Goal: Register for event/course

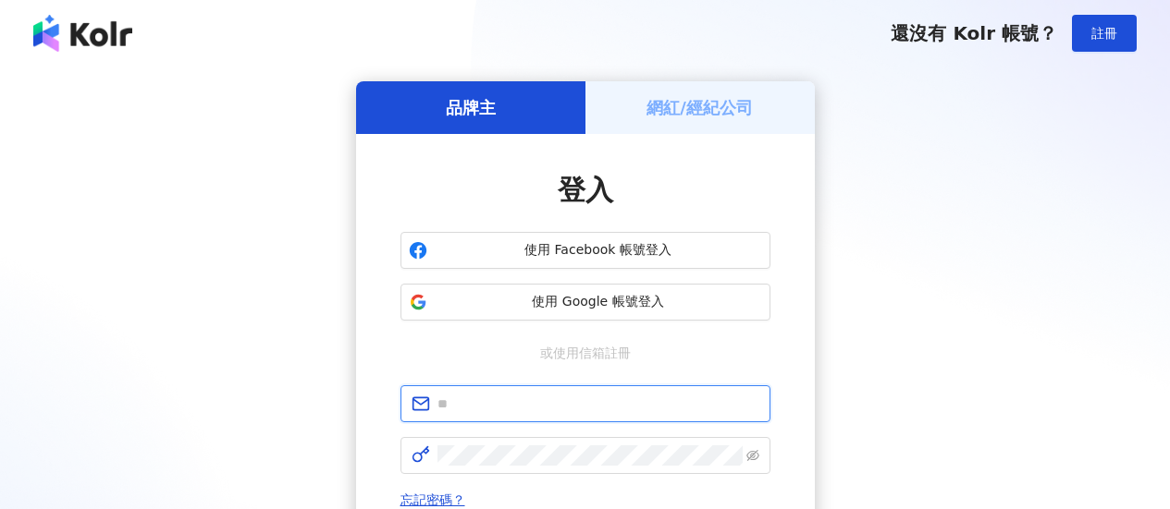
type input "**********"
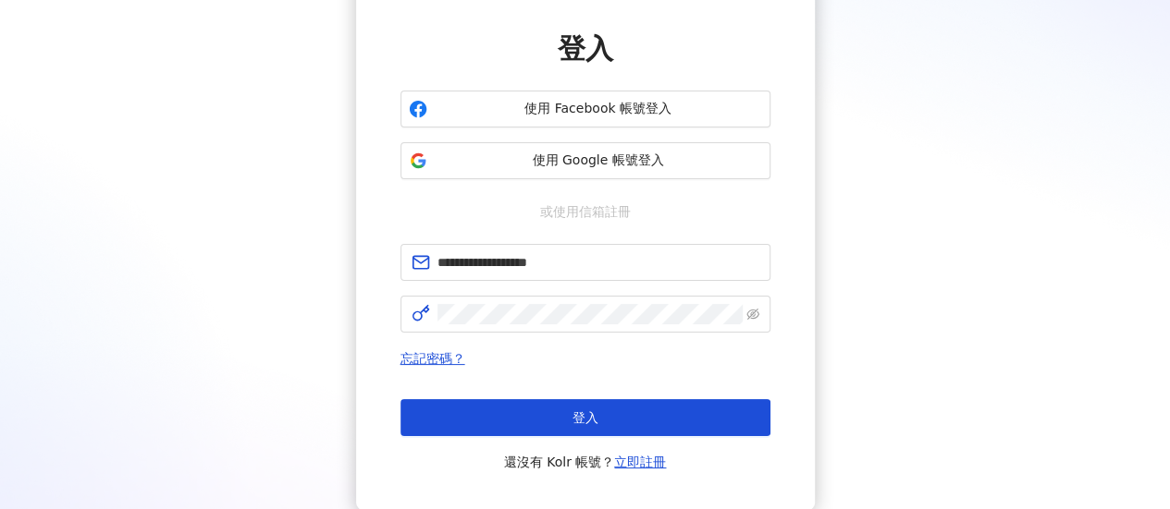
click at [612, 399] on button "登入" at bounding box center [585, 417] width 370 height 37
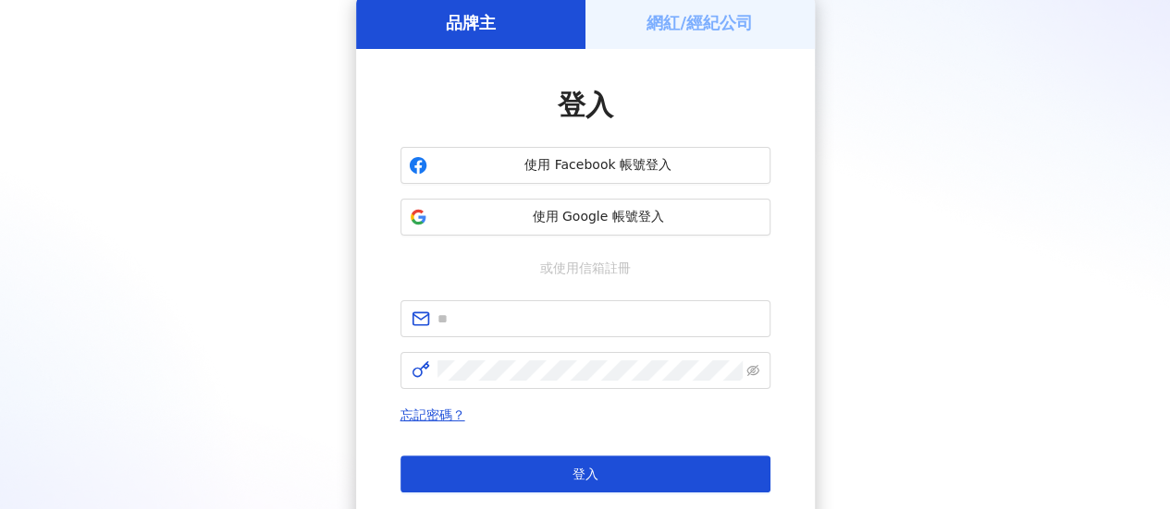
scroll to position [185, 0]
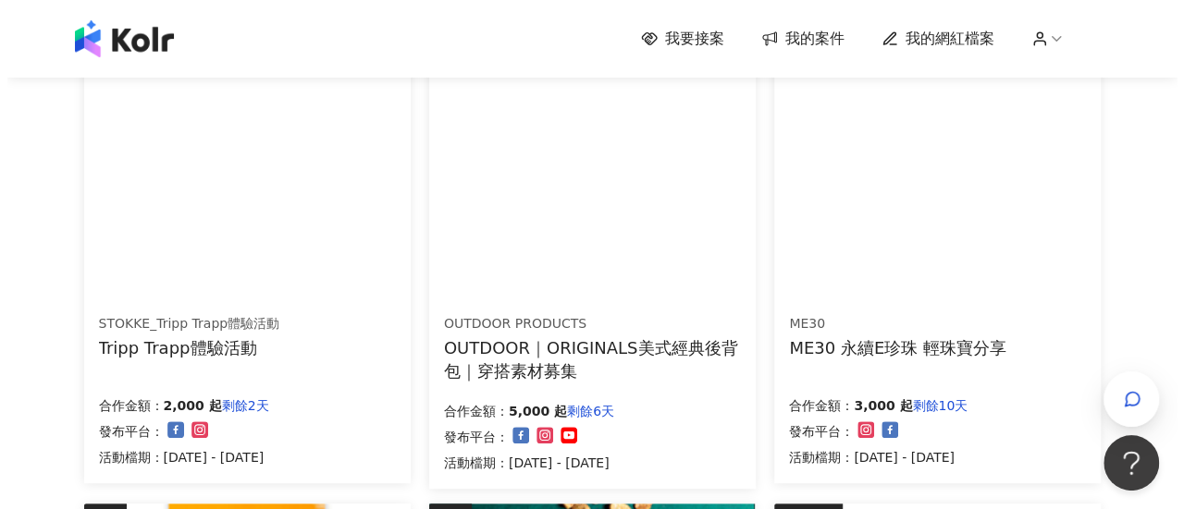
scroll to position [194, 0]
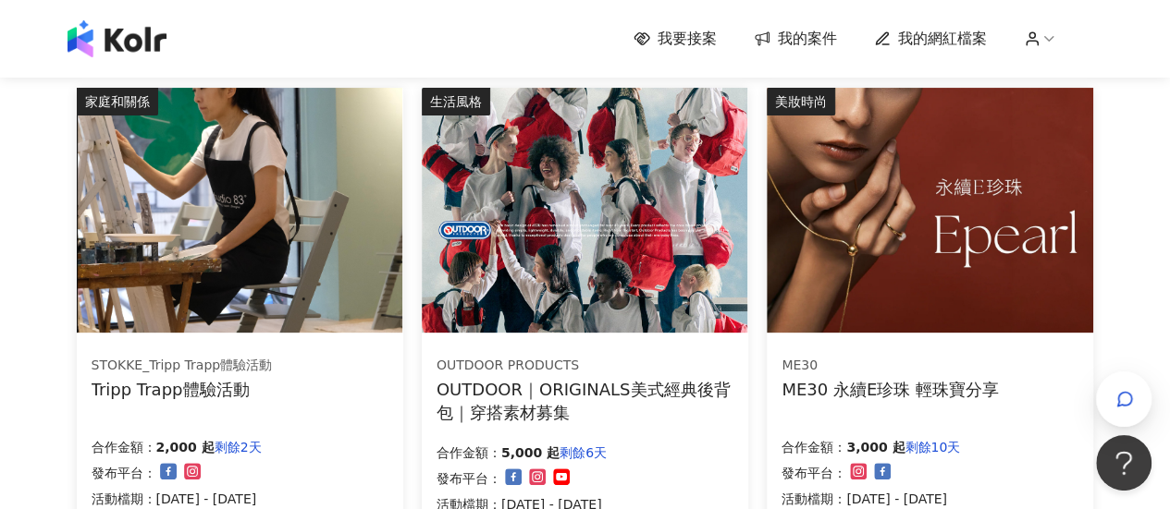
click at [190, 260] on img at bounding box center [239, 210] width 325 height 245
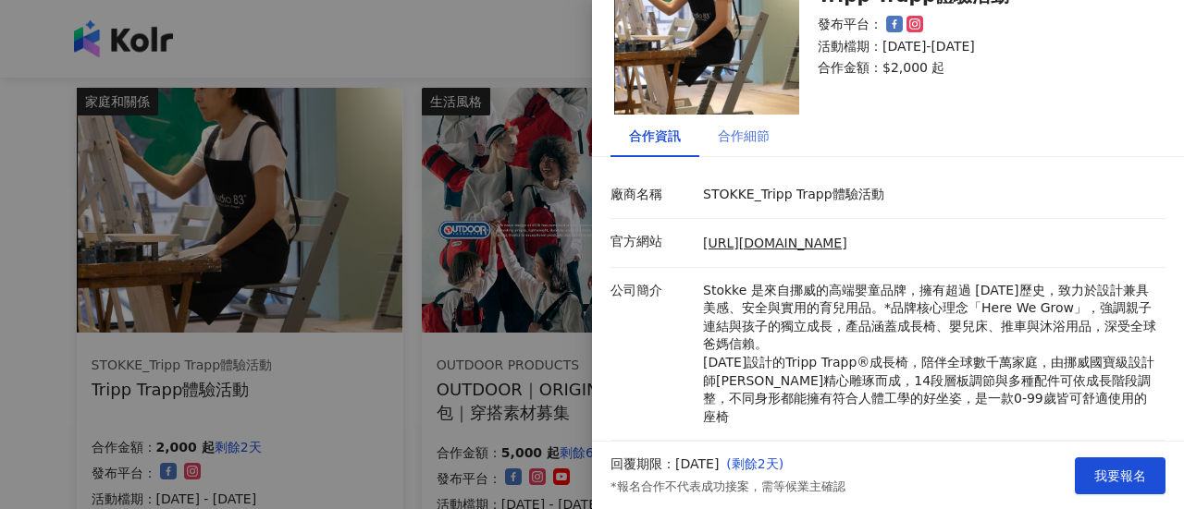
scroll to position [250, 0]
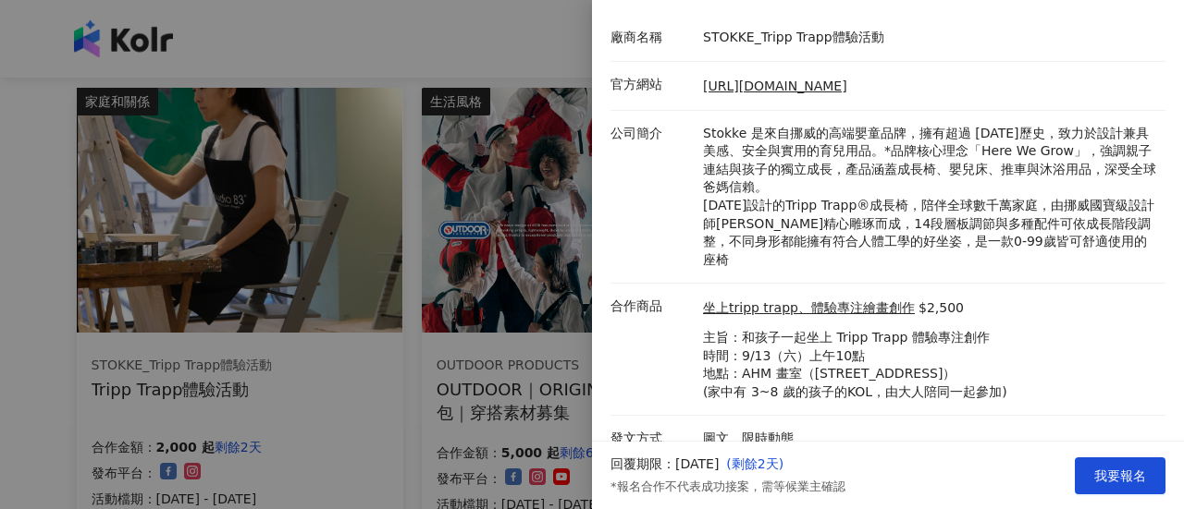
click at [376, 377] on div at bounding box center [592, 254] width 1184 height 509
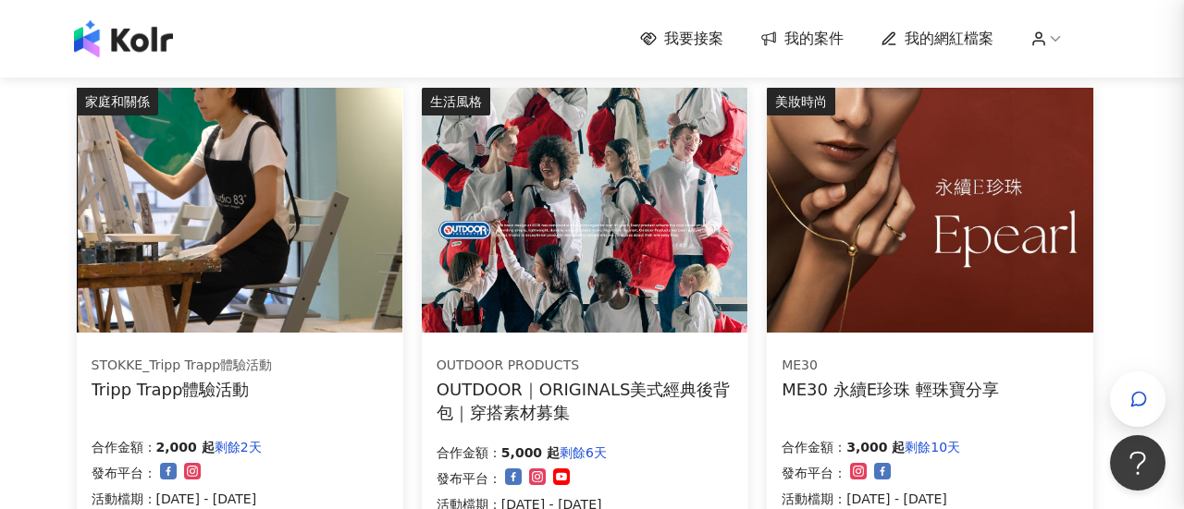
scroll to position [0, 0]
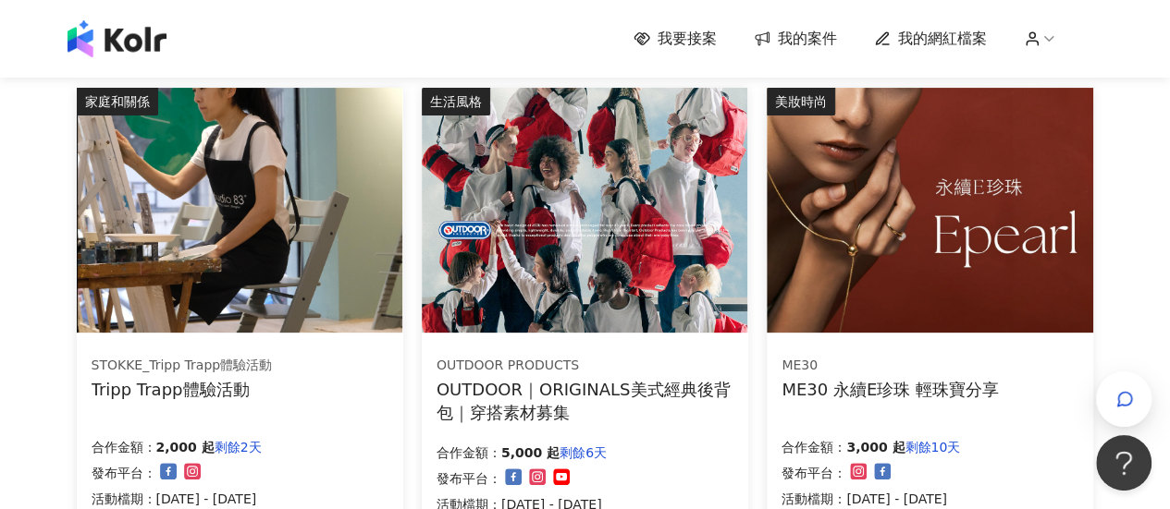
click at [573, 283] on img at bounding box center [584, 210] width 325 height 245
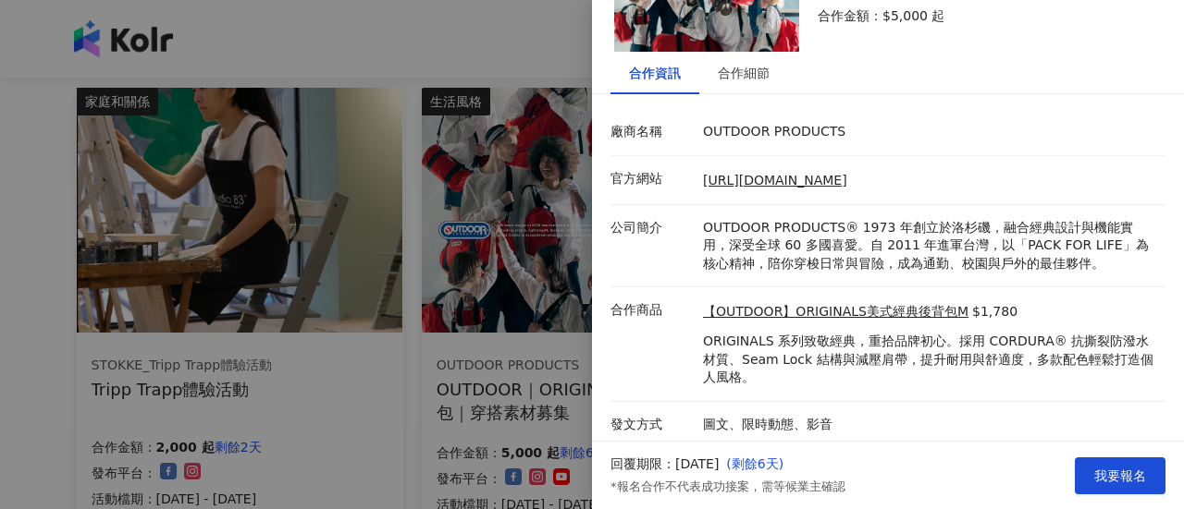
scroll to position [159, 0]
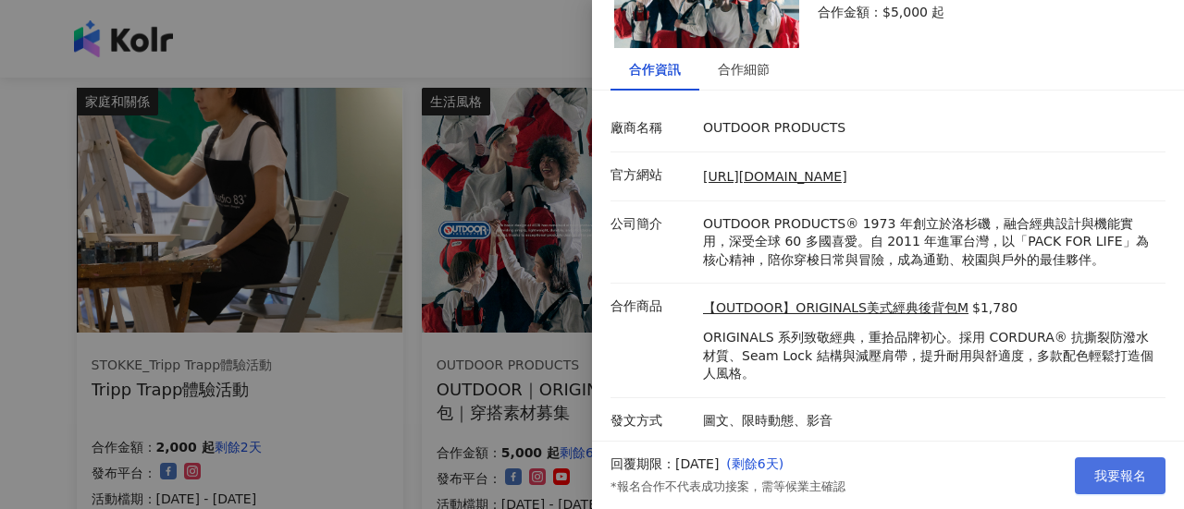
click at [1098, 472] on span "我要報名" at bounding box center [1120, 476] width 52 height 15
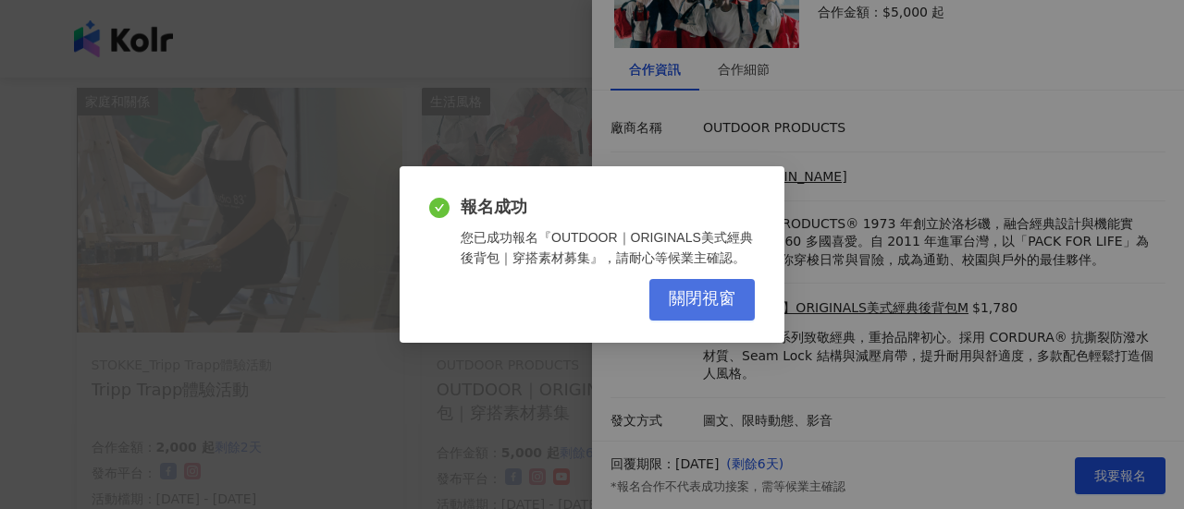
click at [733, 310] on span "關閉視窗" at bounding box center [701, 299] width 67 height 20
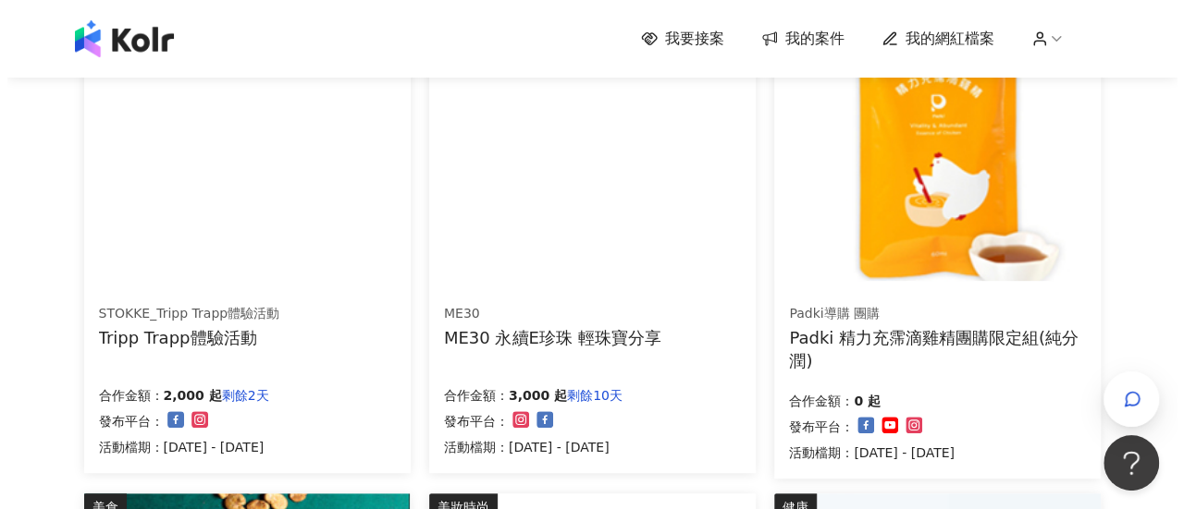
scroll to position [287, 0]
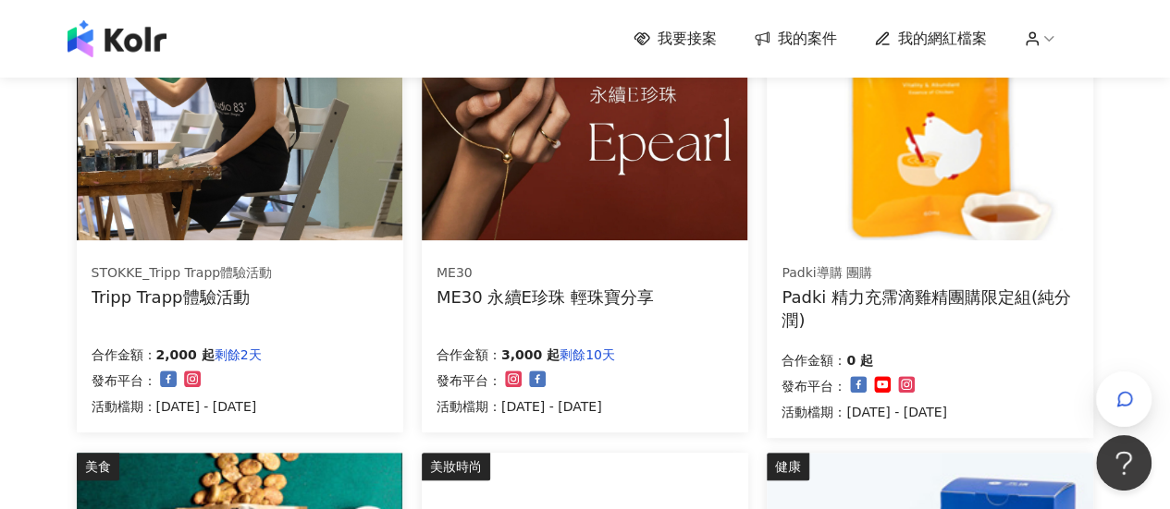
click at [557, 293] on div "ME30 永續E珍珠 輕珠寶分享" at bounding box center [544, 297] width 217 height 23
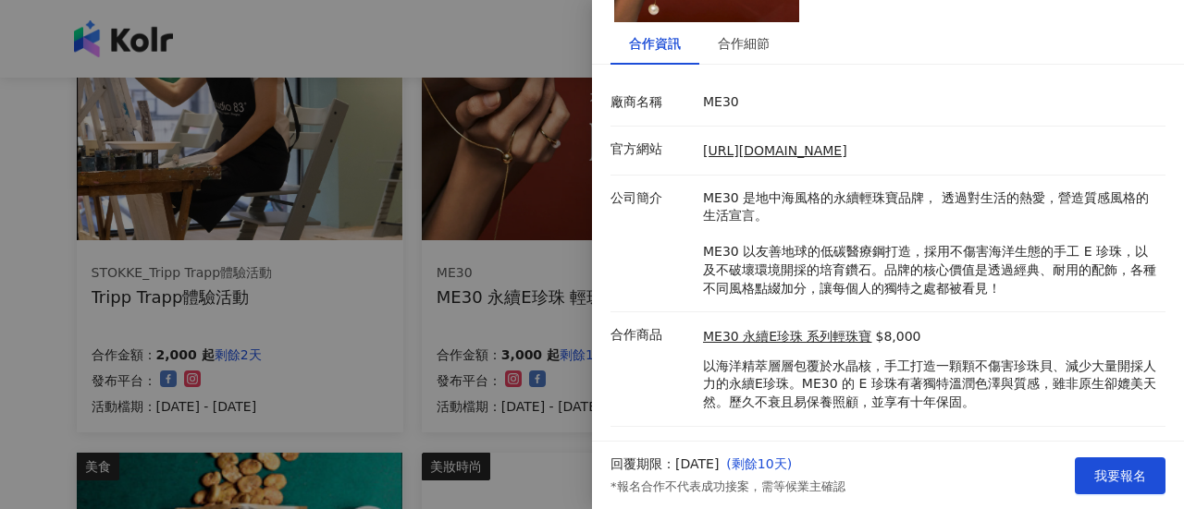
scroll to position [213, 0]
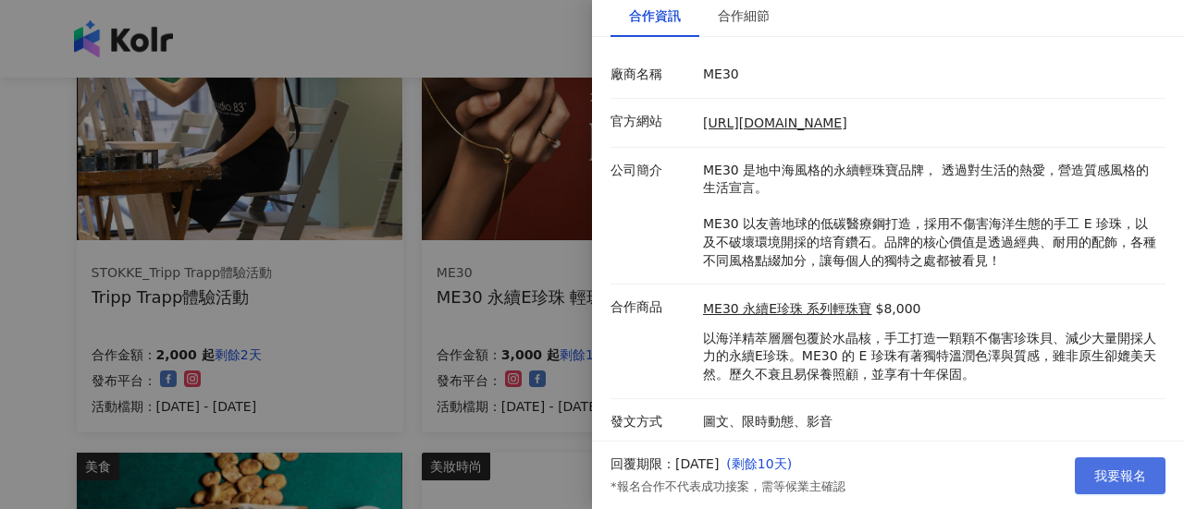
click at [1108, 472] on span "我要報名" at bounding box center [1120, 476] width 52 height 15
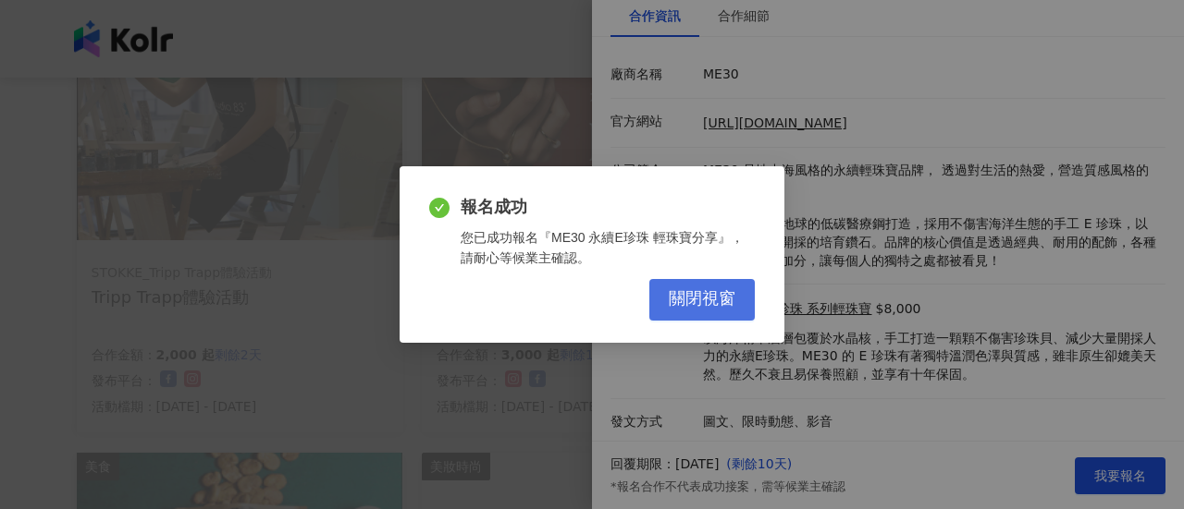
click at [720, 297] on span "關閉視窗" at bounding box center [701, 299] width 67 height 20
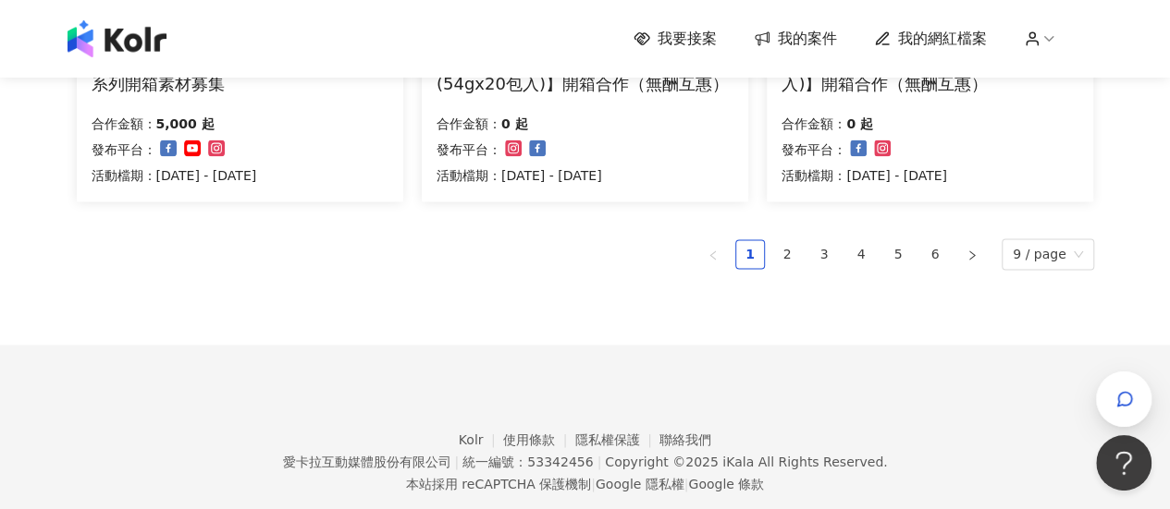
scroll to position [1478, 0]
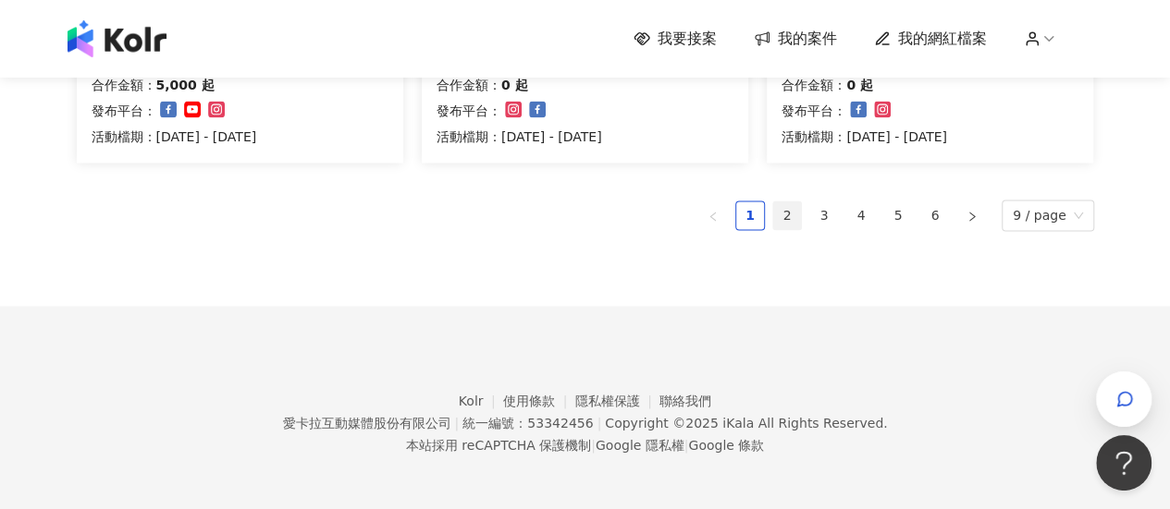
click at [795, 210] on link "2" at bounding box center [787, 216] width 28 height 28
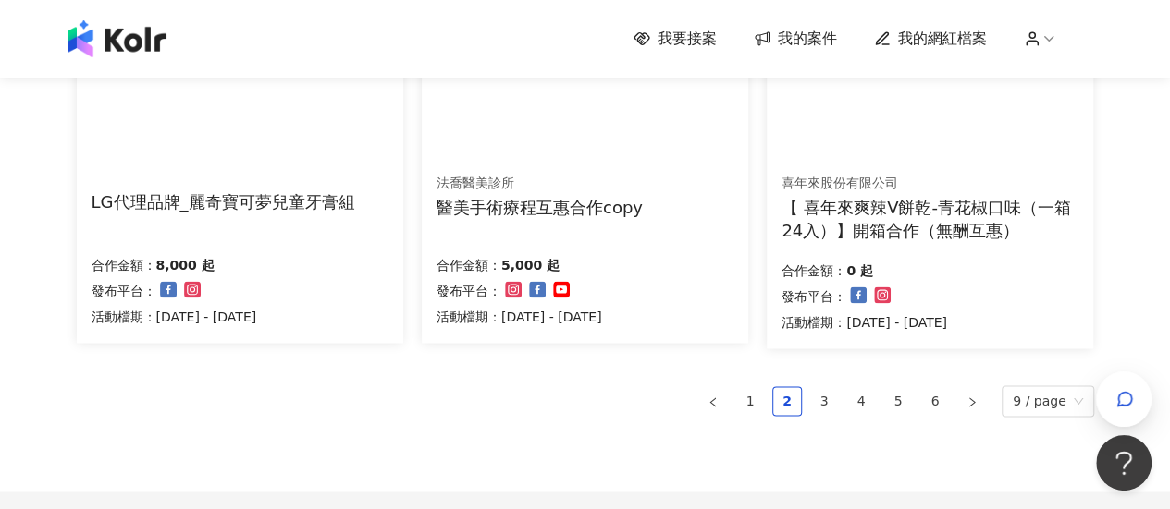
scroll to position [1294, 0]
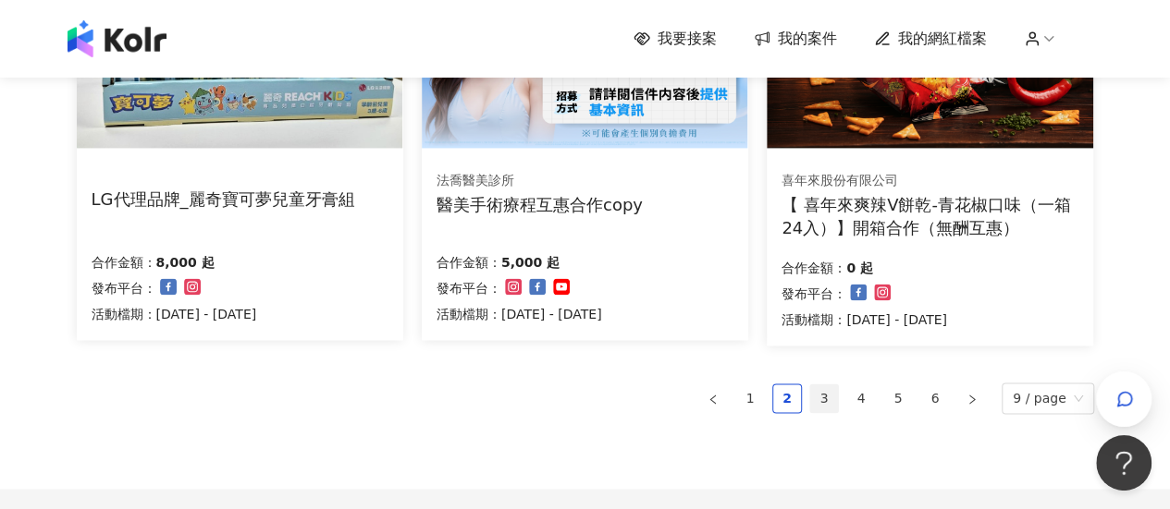
click at [825, 386] on link "3" at bounding box center [824, 399] width 28 height 28
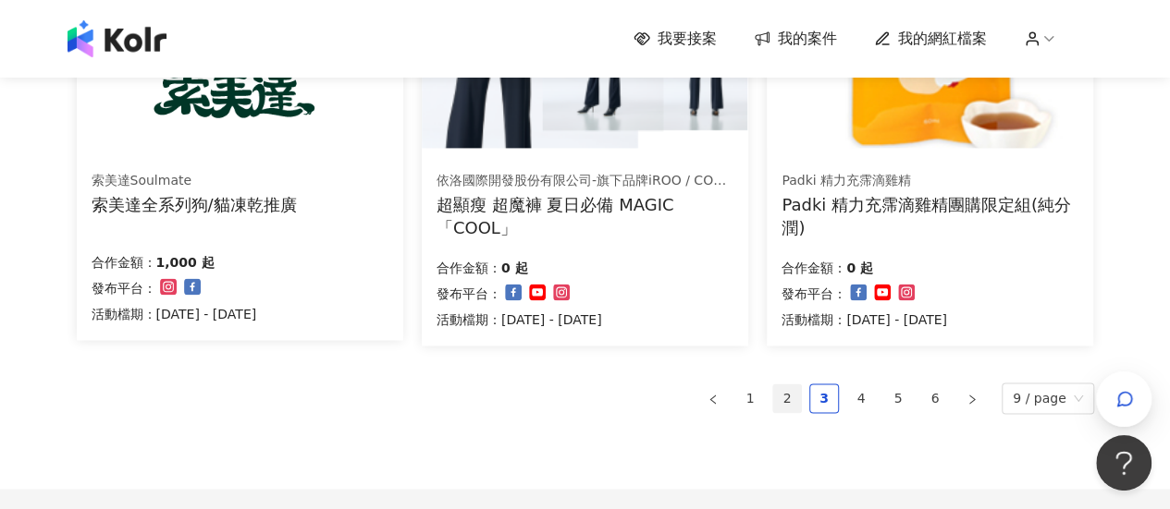
click at [790, 397] on link "2" at bounding box center [787, 399] width 28 height 28
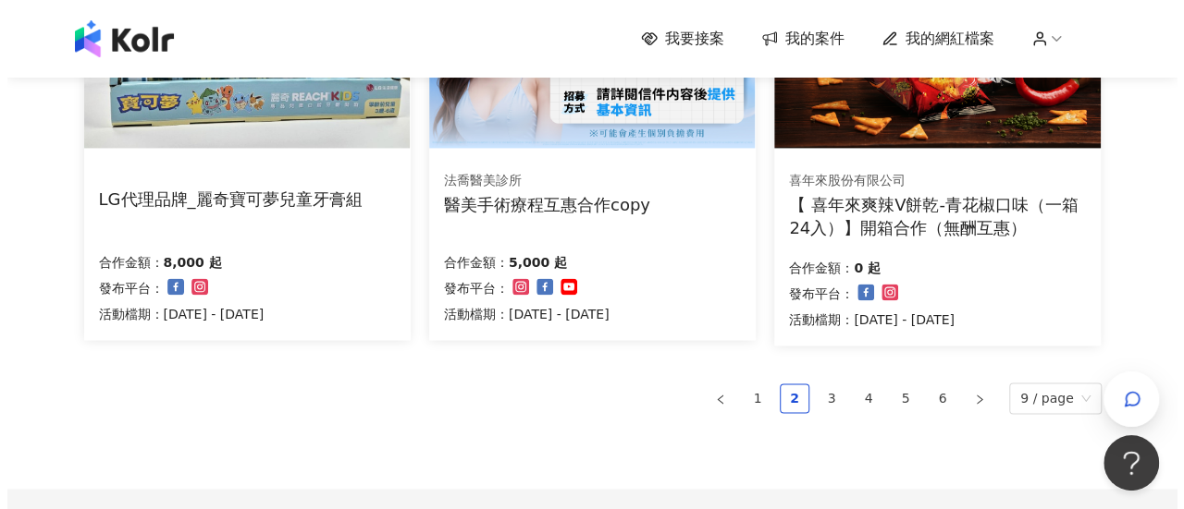
scroll to position [1110, 0]
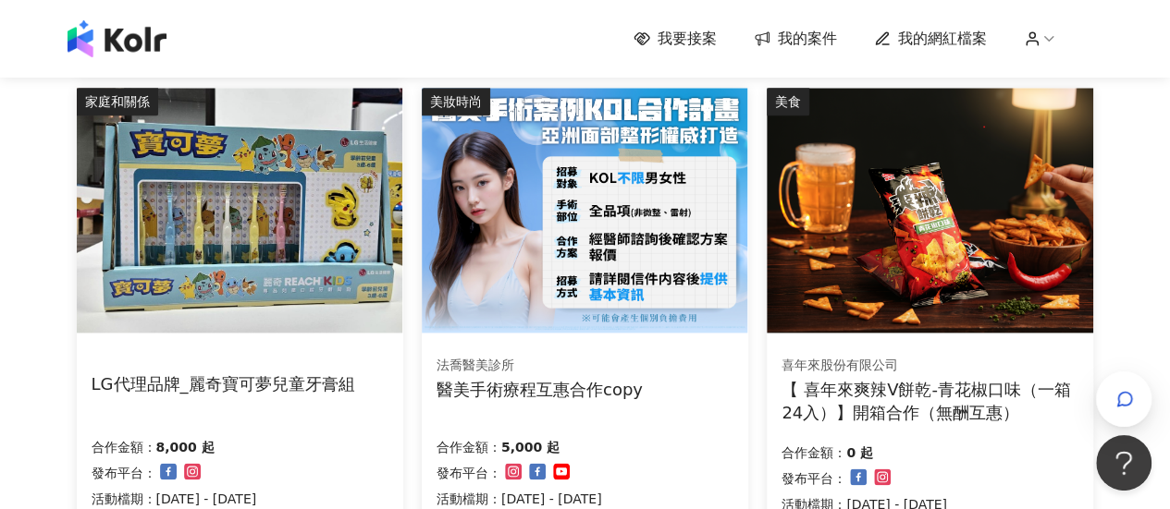
click at [337, 260] on img at bounding box center [239, 210] width 325 height 245
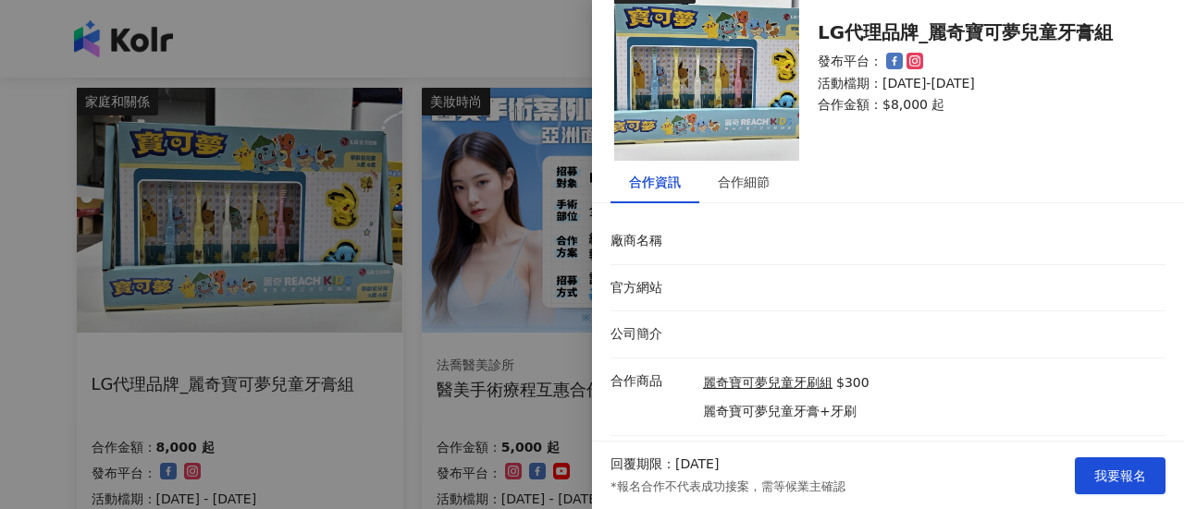
scroll to position [83, 0]
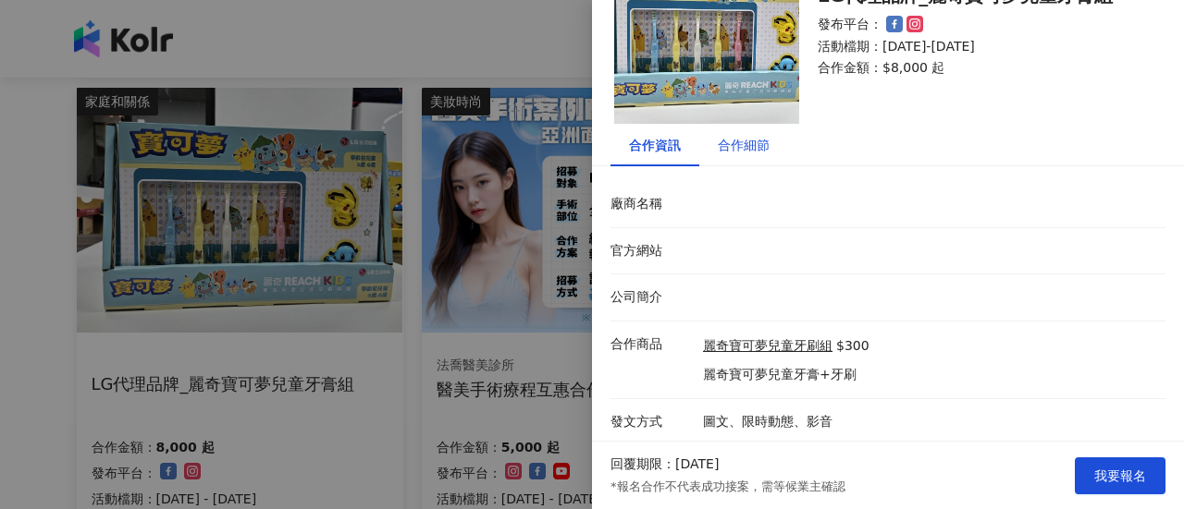
click at [723, 149] on div "合作細節" at bounding box center [743, 145] width 52 height 20
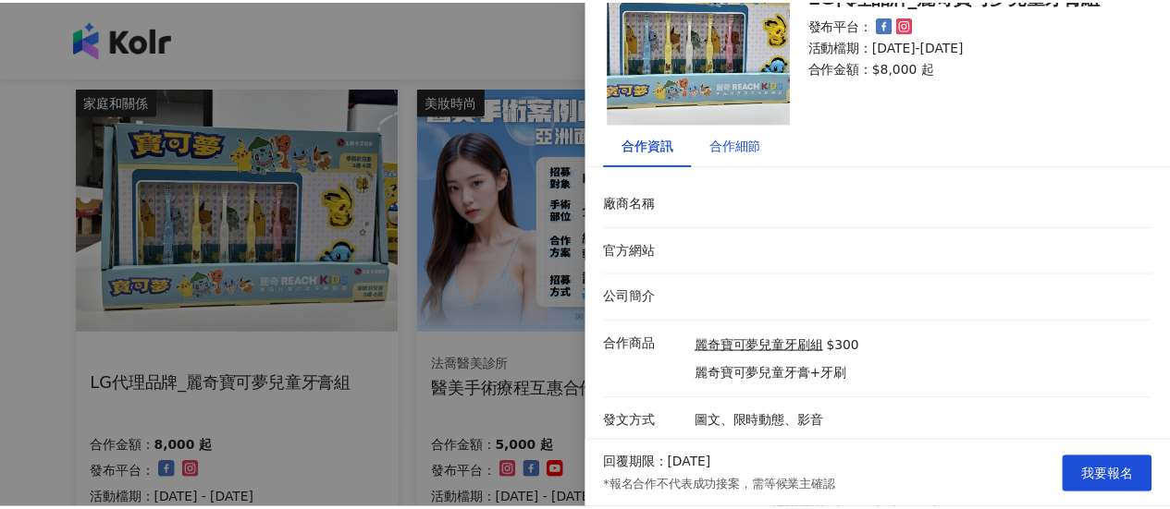
scroll to position [0, 0]
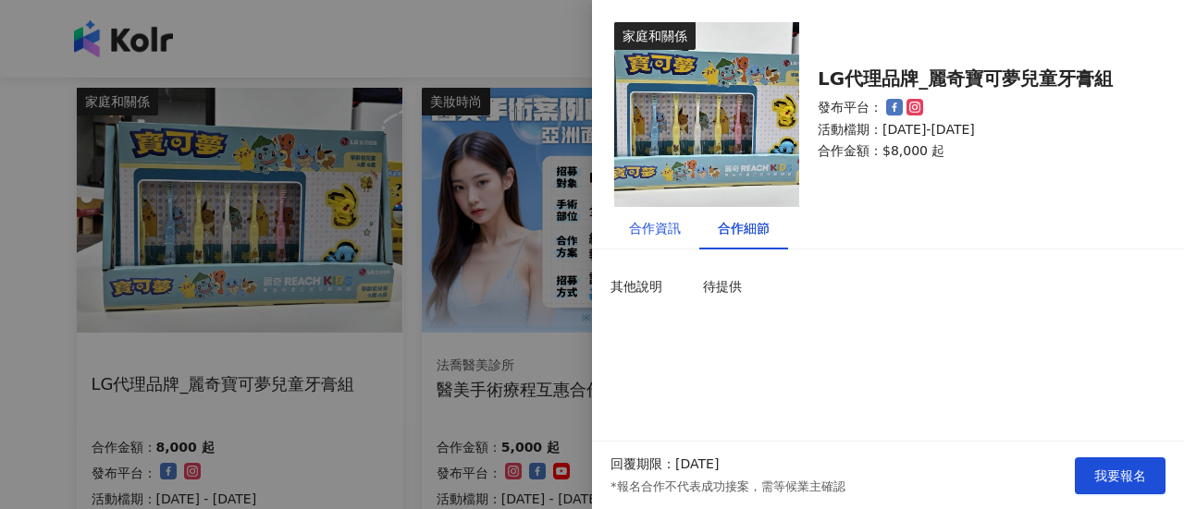
click at [651, 228] on div "合作資訊" at bounding box center [655, 228] width 52 height 20
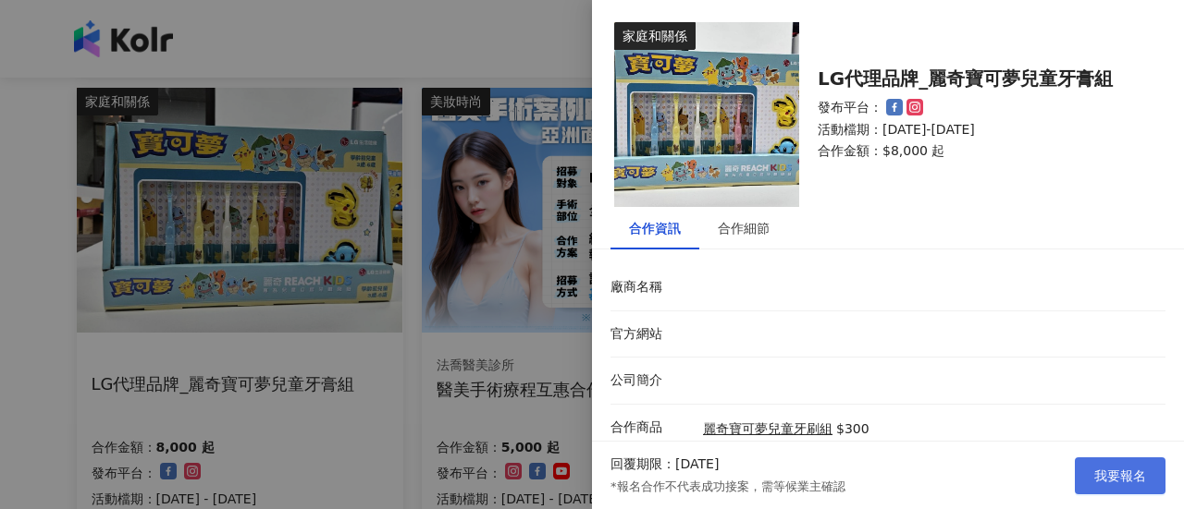
click at [1108, 471] on span "我要報名" at bounding box center [1120, 476] width 52 height 15
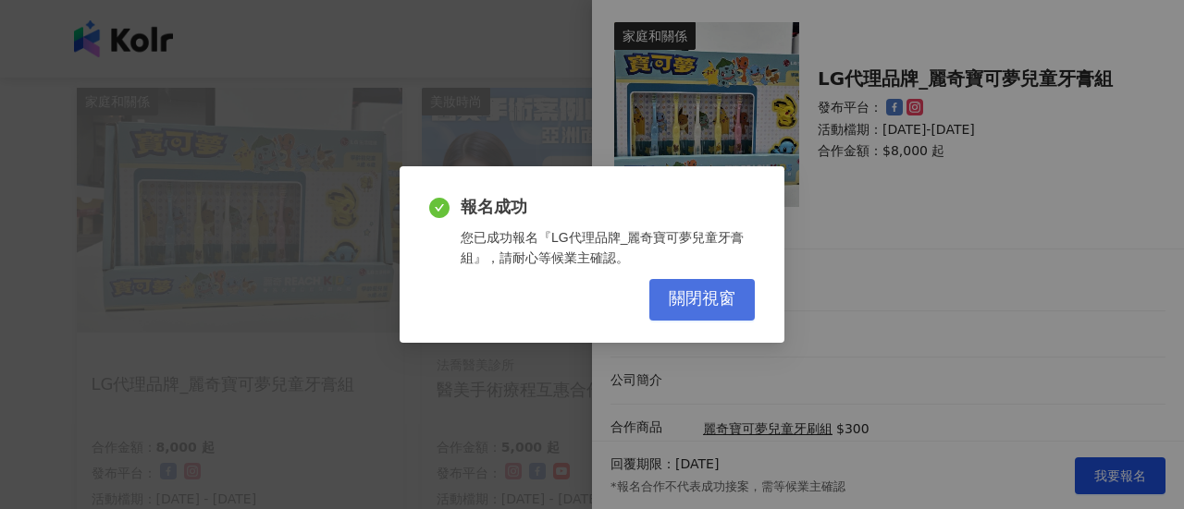
click at [723, 302] on span "關閉視窗" at bounding box center [701, 299] width 67 height 20
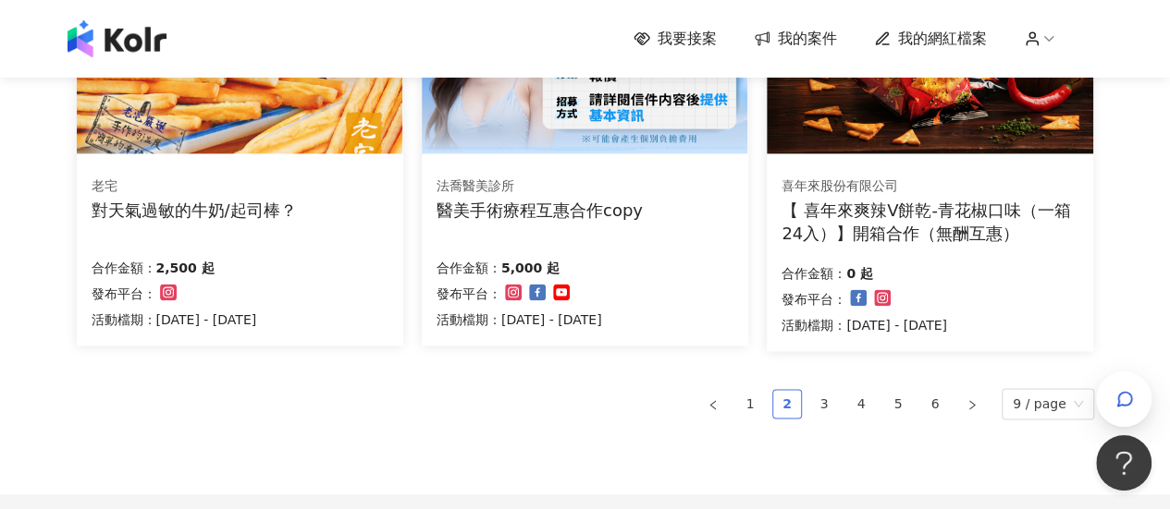
scroll to position [1294, 0]
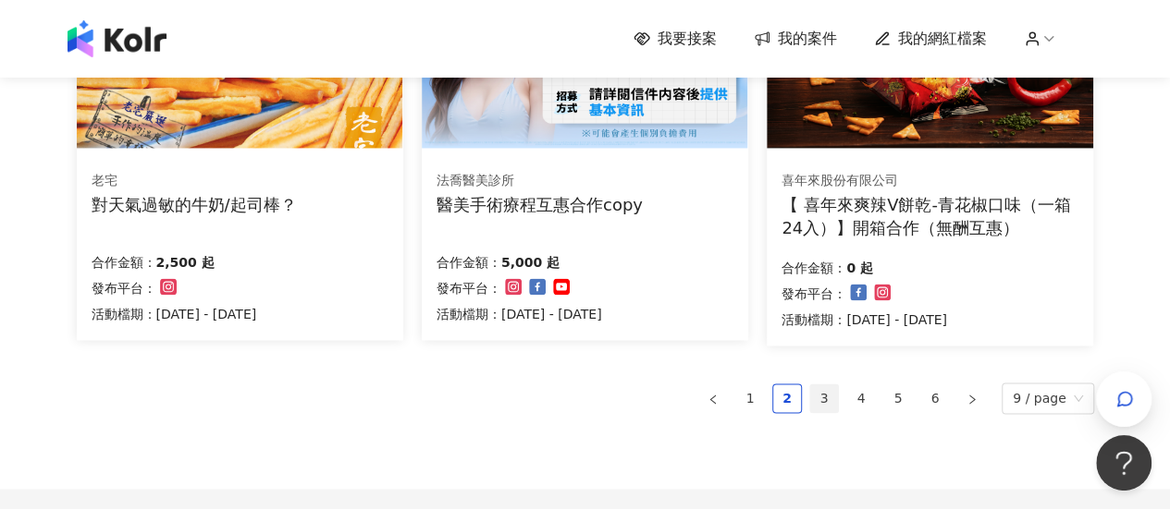
click at [826, 393] on link "3" at bounding box center [824, 399] width 28 height 28
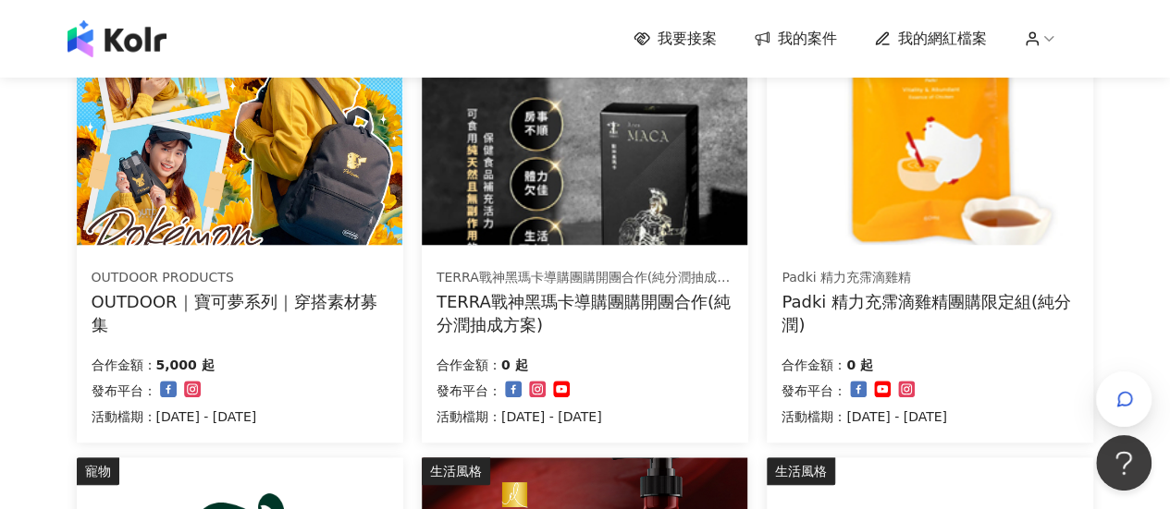
scroll to position [1387, 0]
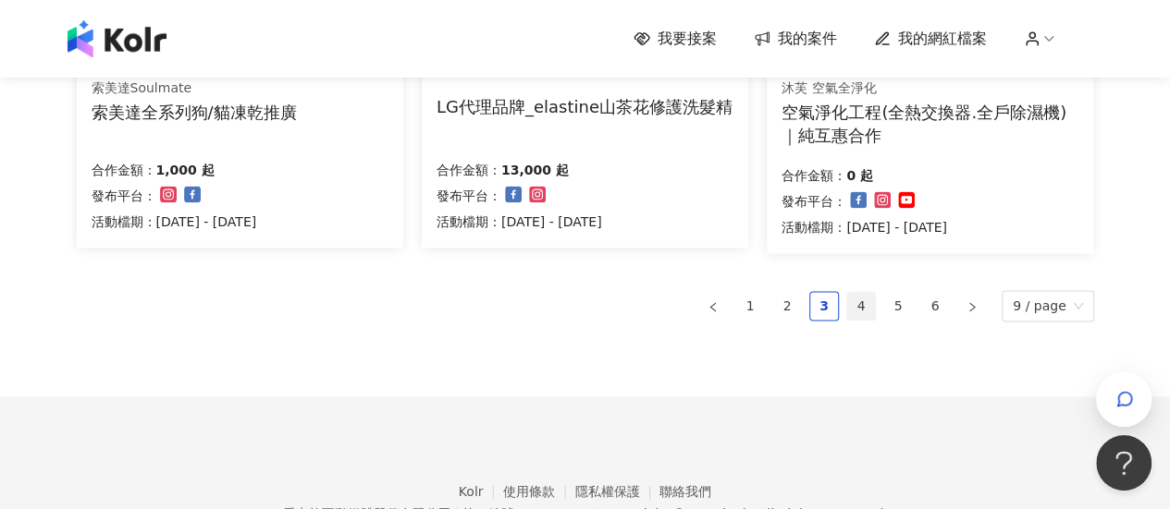
click at [872, 304] on link "4" at bounding box center [861, 306] width 28 height 28
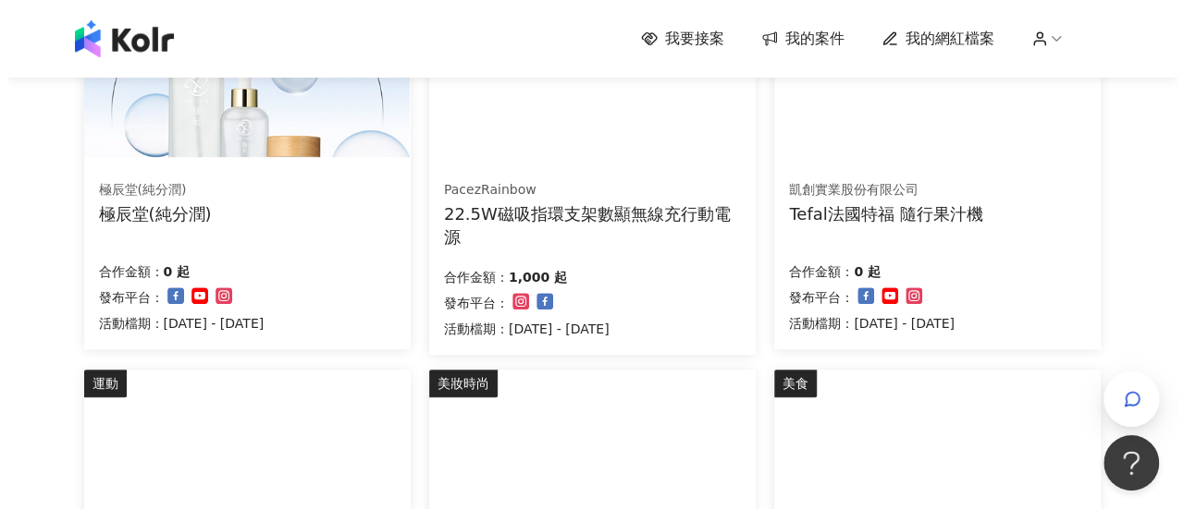
scroll to position [277, 0]
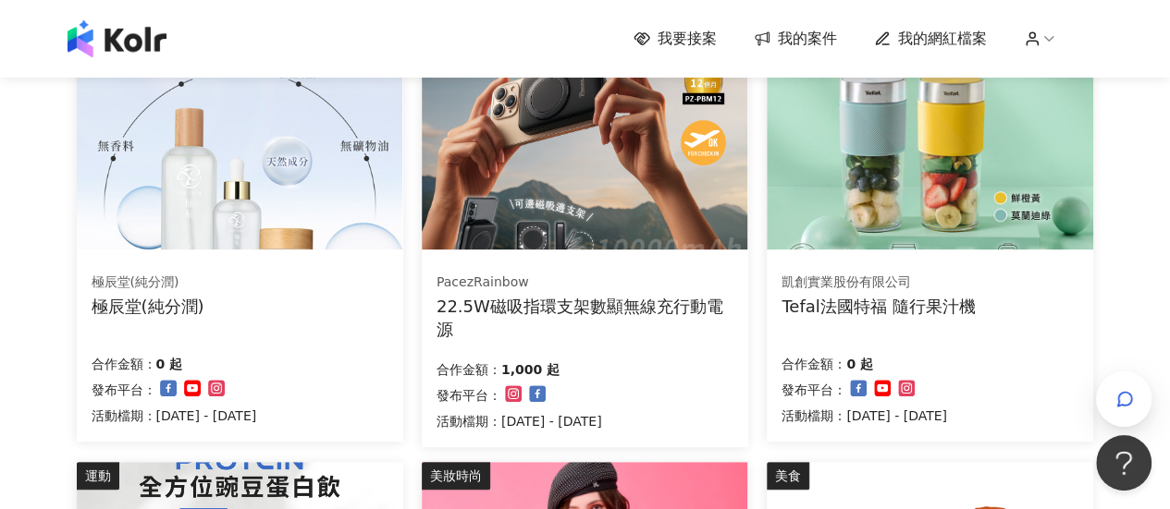
click at [913, 215] on img at bounding box center [929, 127] width 325 height 245
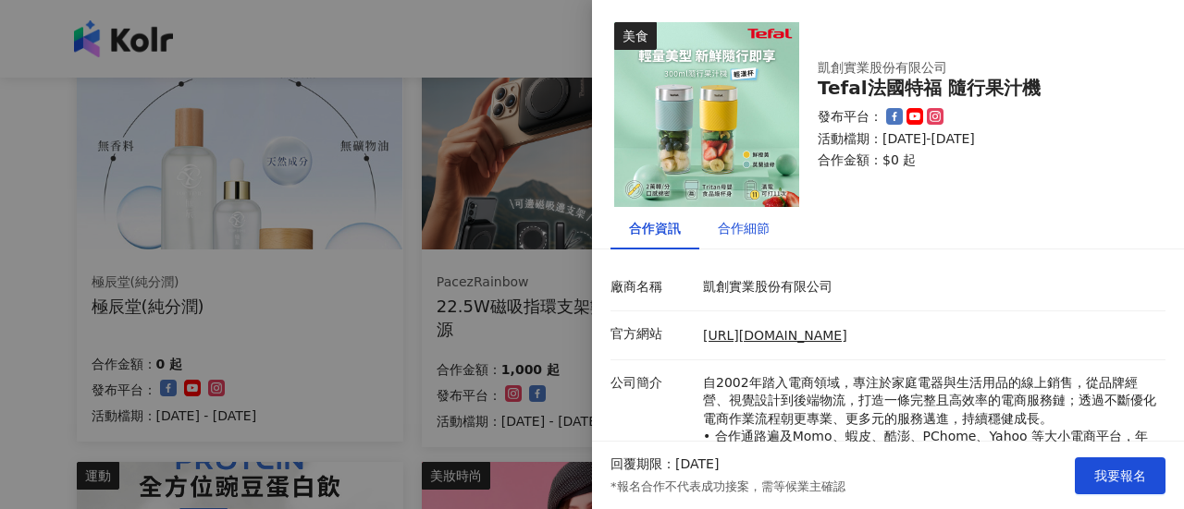
click at [742, 228] on div "合作細節" at bounding box center [743, 228] width 52 height 20
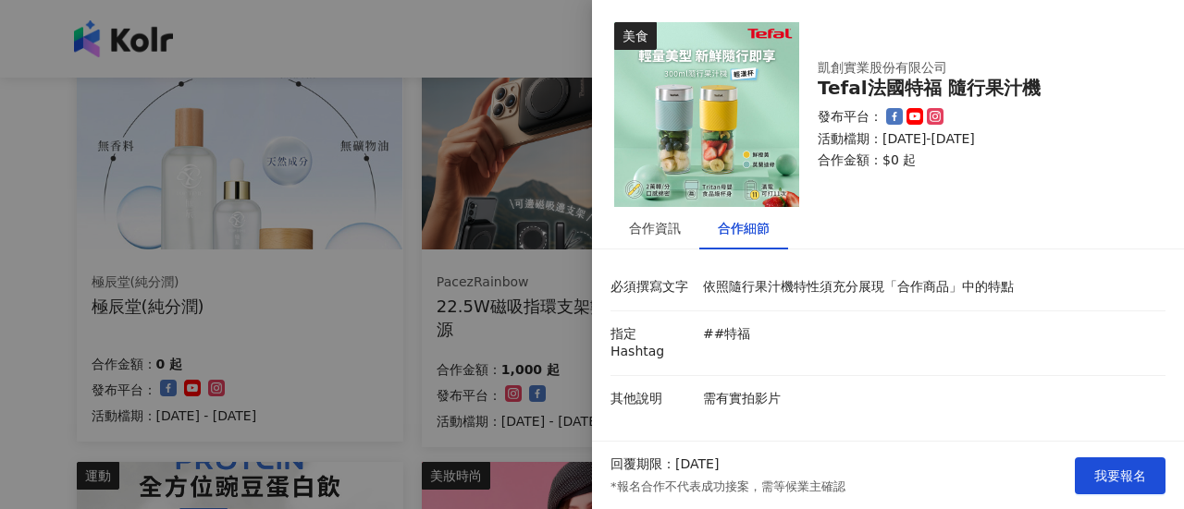
click at [563, 402] on div at bounding box center [592, 254] width 1184 height 509
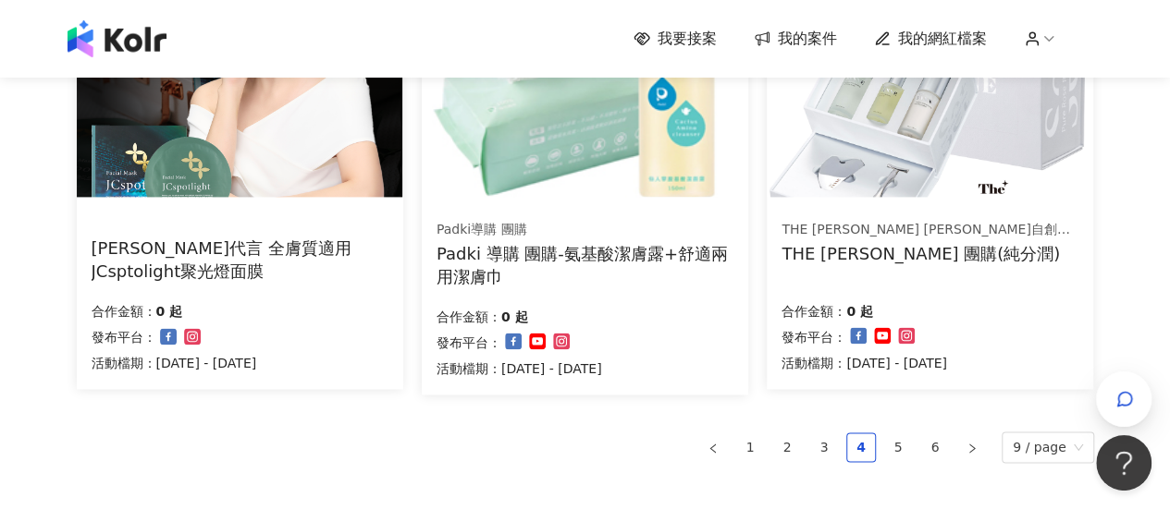
scroll to position [1478, 0]
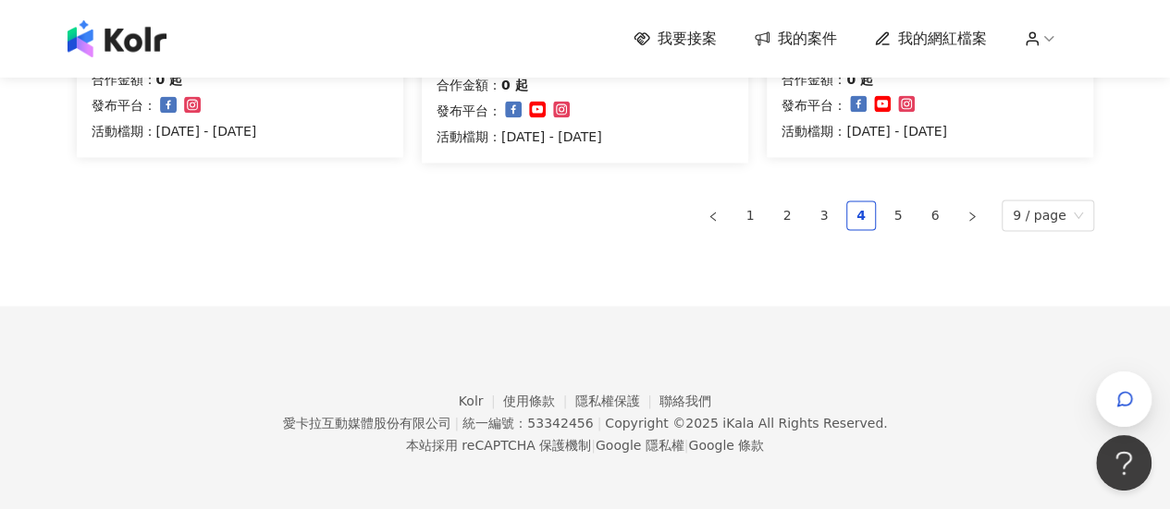
click at [907, 215] on link "5" at bounding box center [898, 216] width 28 height 28
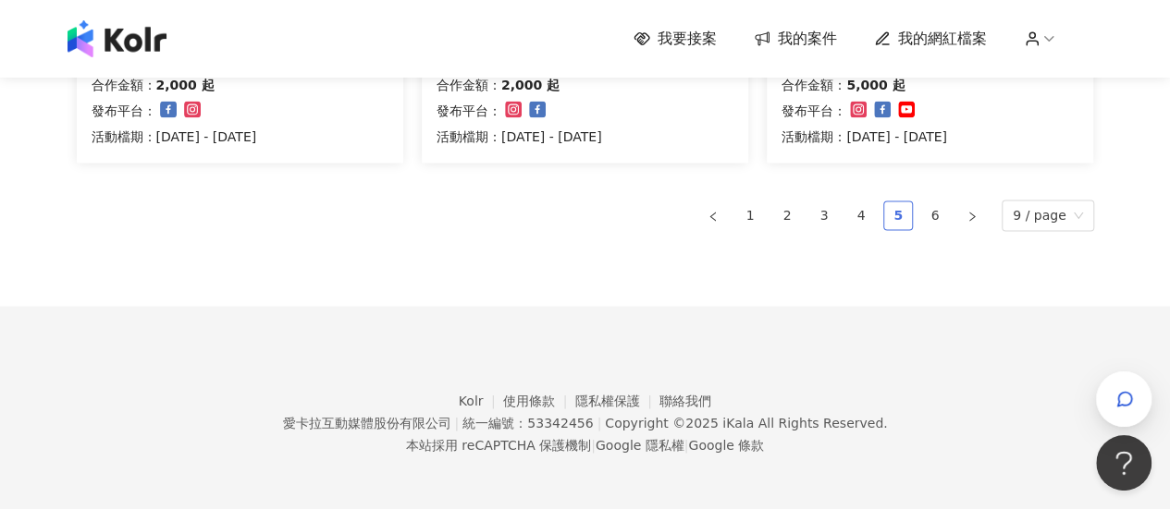
click at [901, 216] on link "5" at bounding box center [898, 216] width 28 height 28
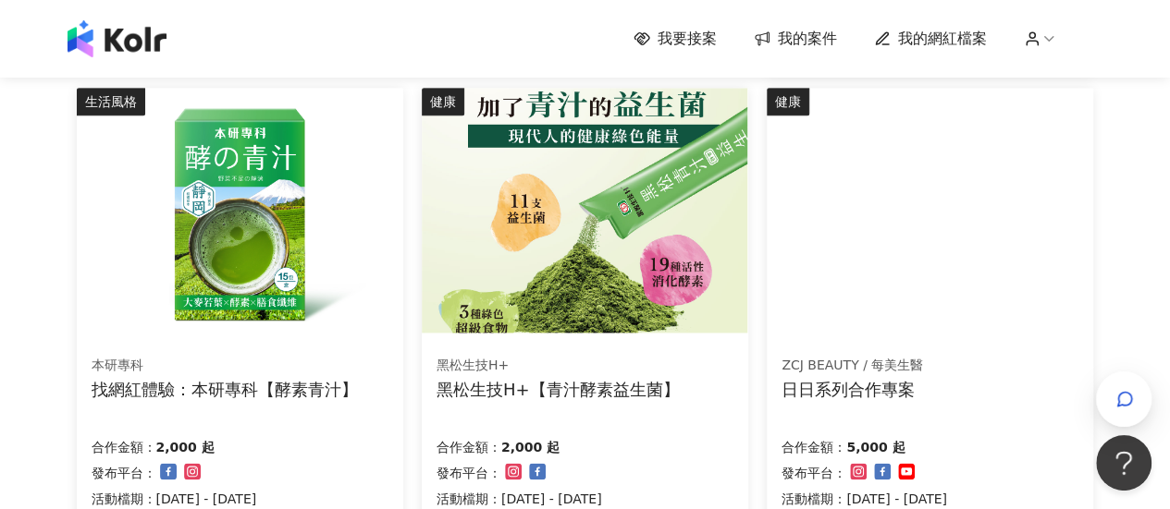
scroll to position [1472, 0]
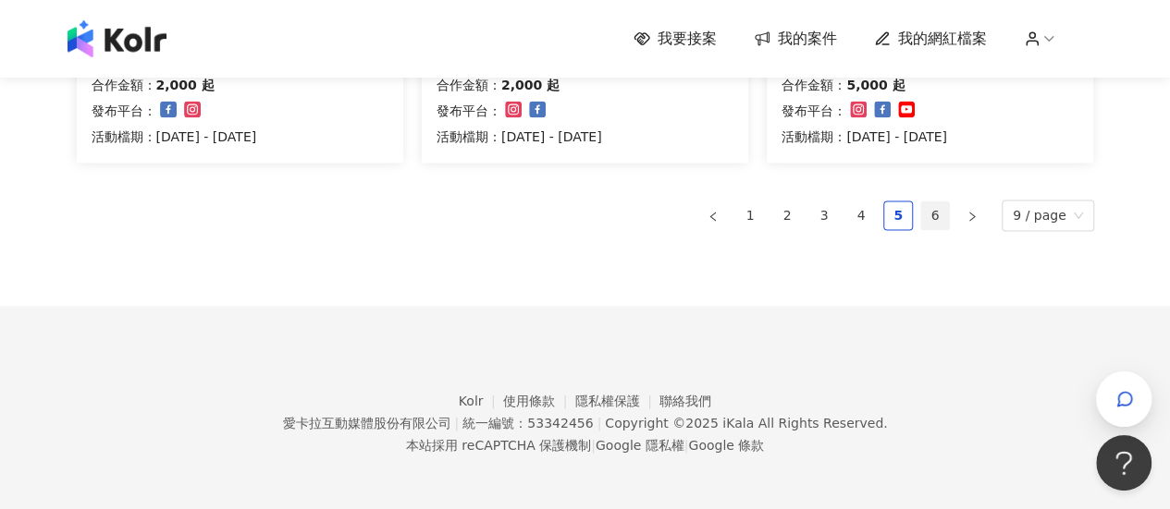
click at [926, 221] on link "6" at bounding box center [935, 216] width 28 height 28
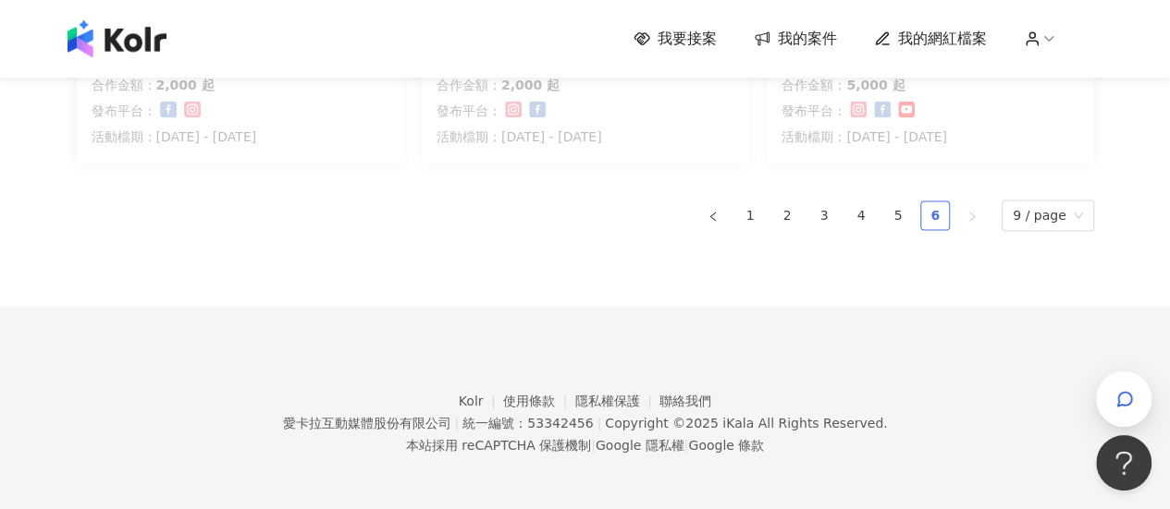
click at [932, 219] on link "6" at bounding box center [935, 216] width 28 height 28
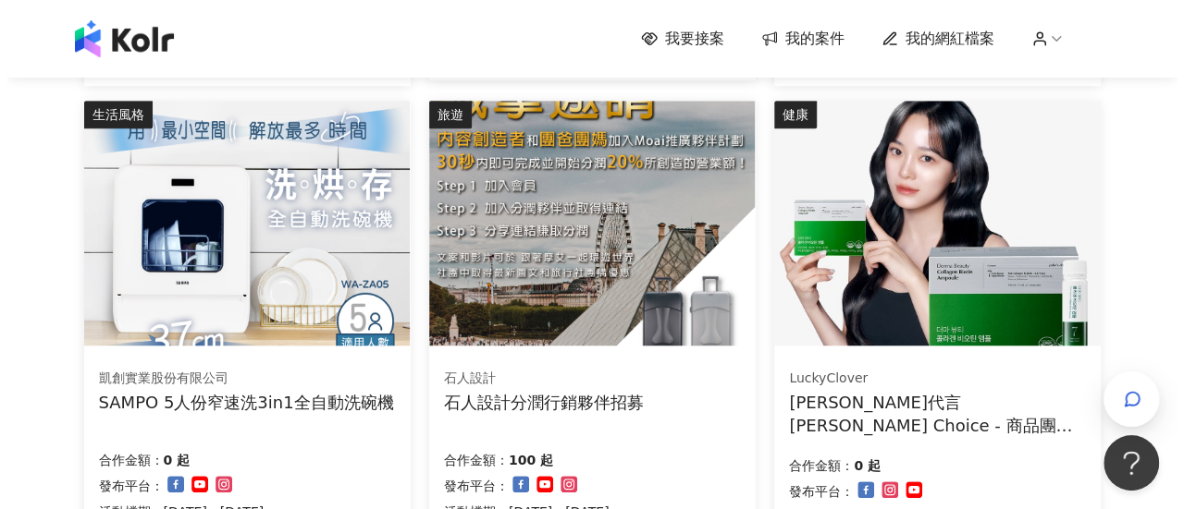
scroll to position [742, 0]
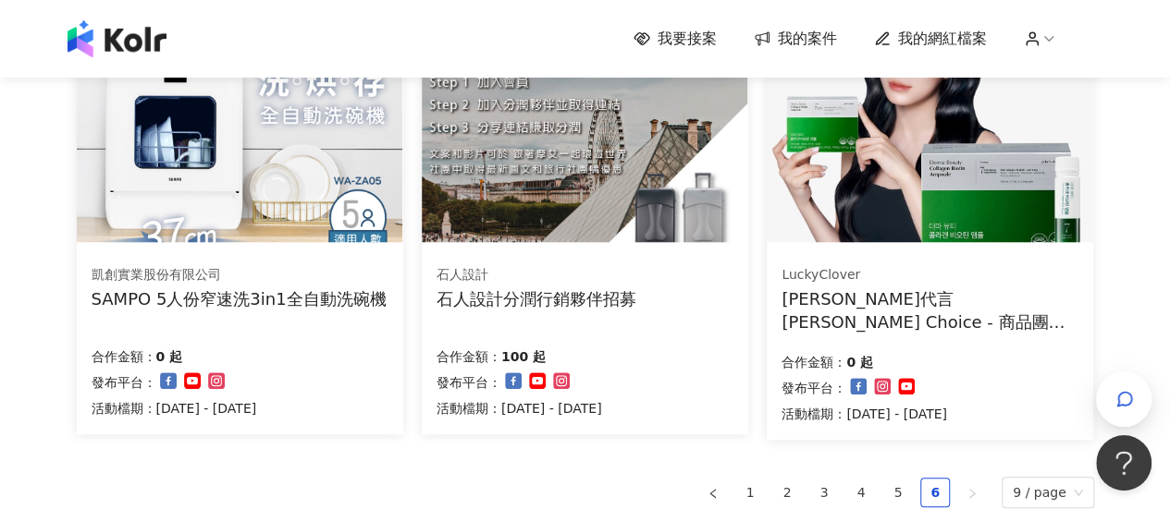
click at [290, 206] on img at bounding box center [239, 119] width 325 height 245
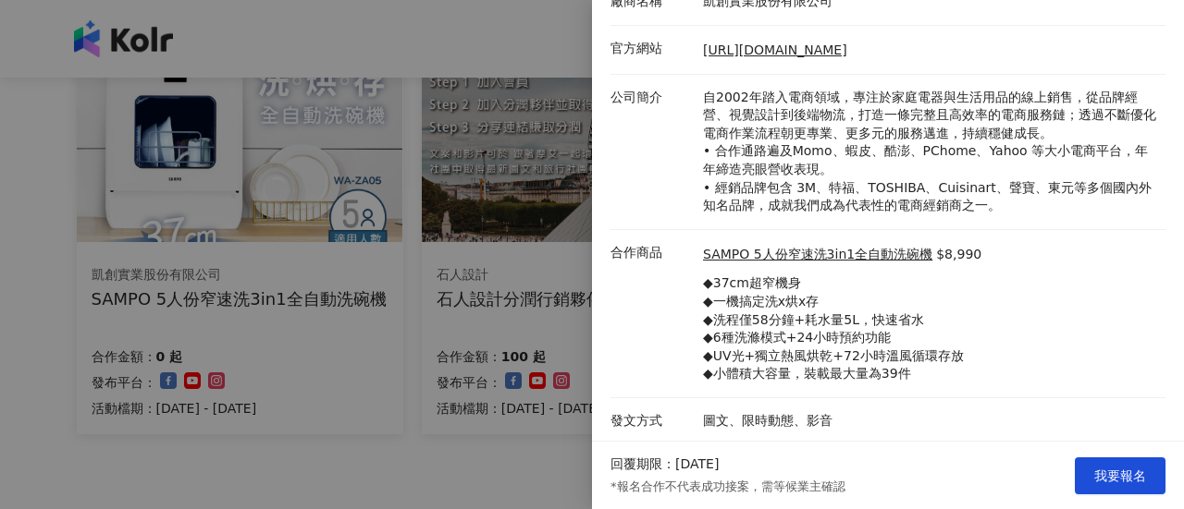
scroll to position [0, 0]
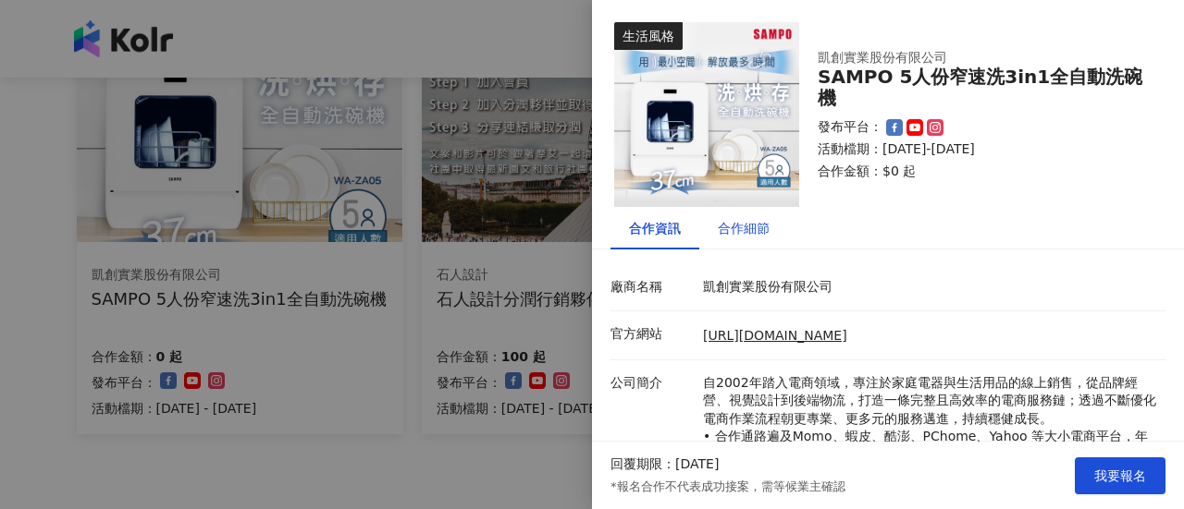
click at [757, 232] on div "合作細節" at bounding box center [743, 228] width 52 height 20
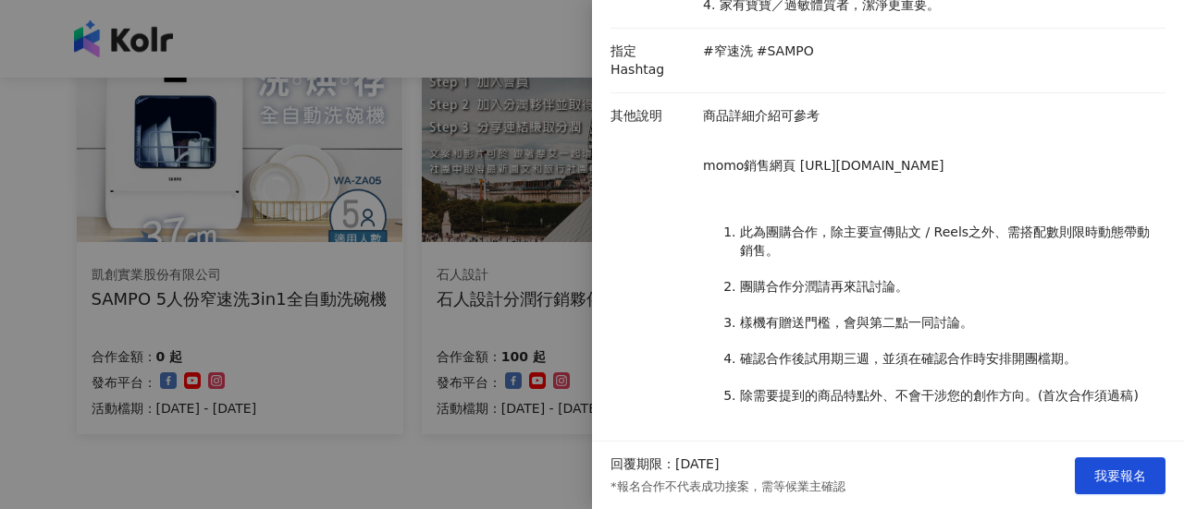
scroll to position [462, 0]
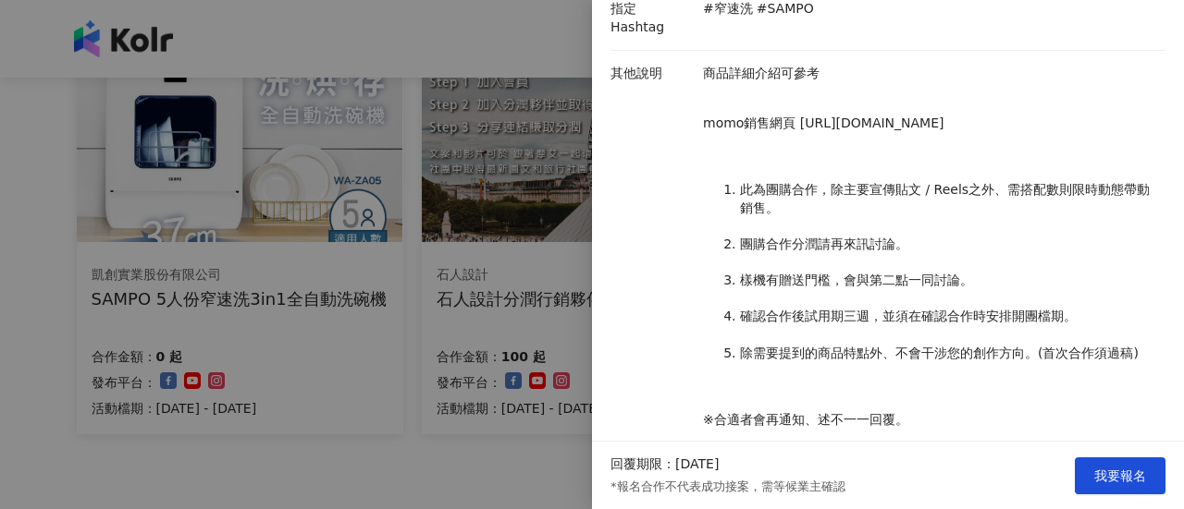
click at [527, 423] on div at bounding box center [592, 254] width 1184 height 509
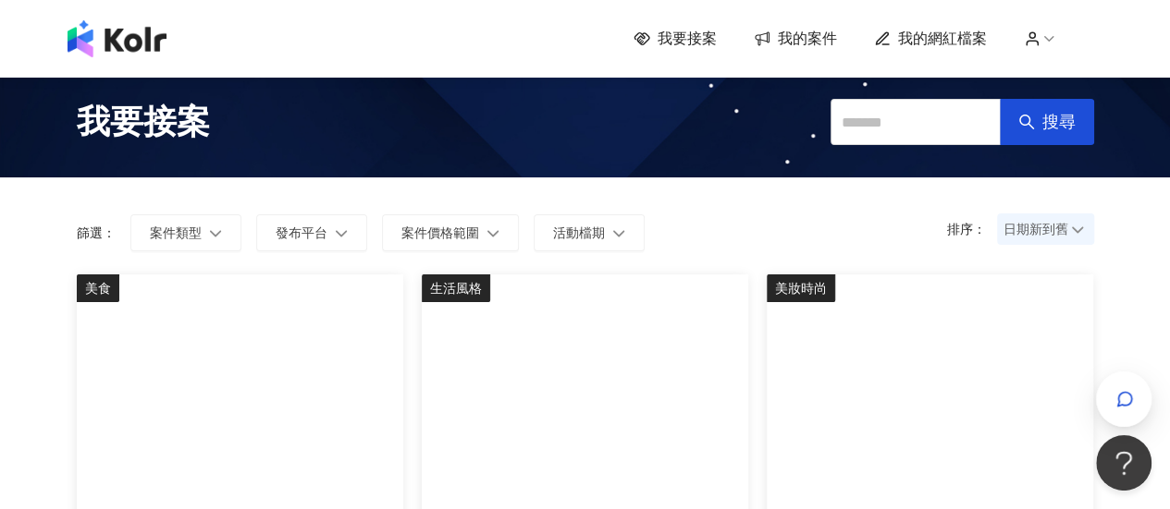
scroll to position [0, 0]
